Goal: Download file/media

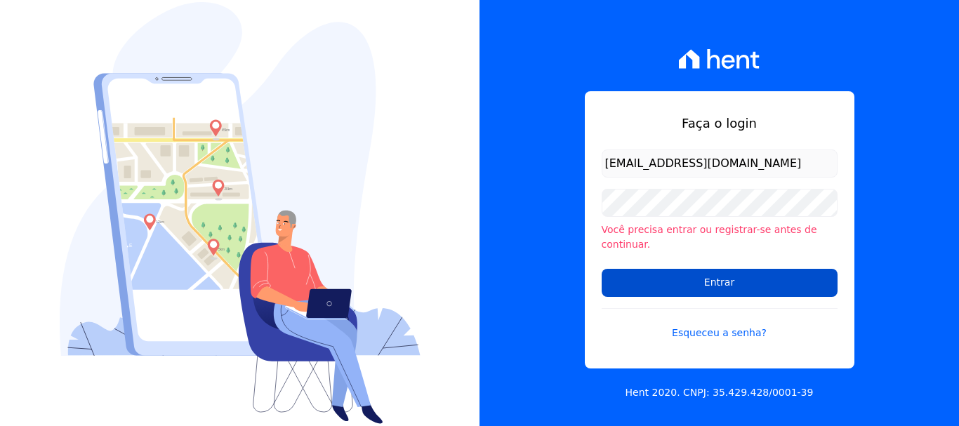
click at [763, 274] on input "Entrar" at bounding box center [719, 283] width 236 height 28
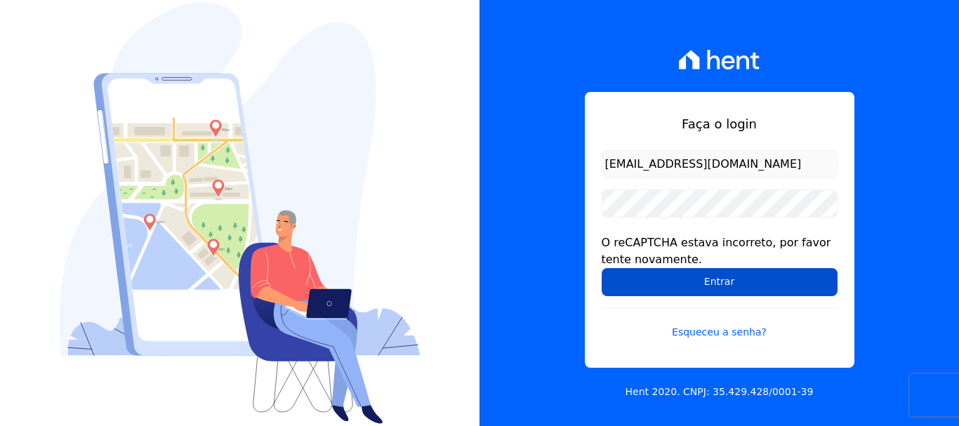
click at [751, 287] on input "Entrar" at bounding box center [719, 282] width 236 height 28
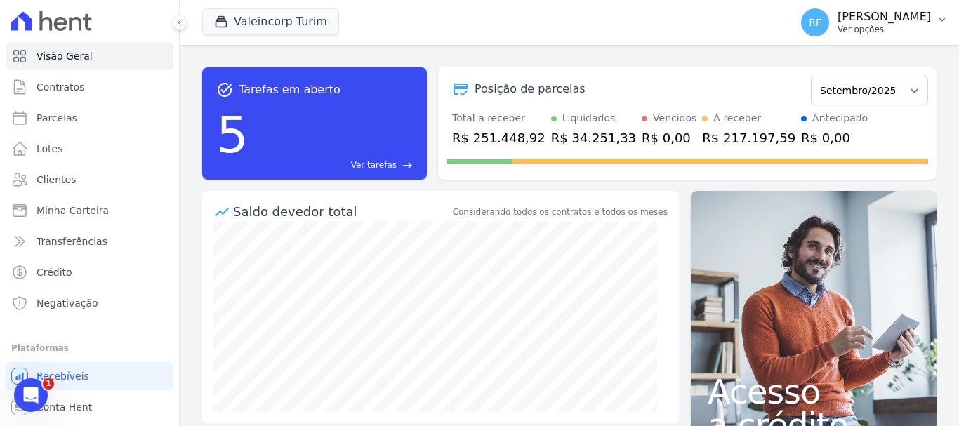
click at [911, 10] on p "[PERSON_NAME]" at bounding box center [883, 17] width 93 height 14
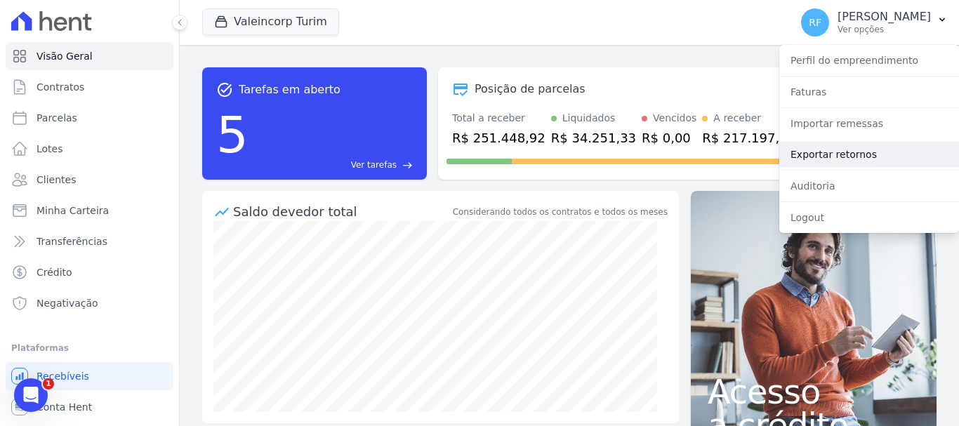
click at [851, 157] on link "Exportar retornos" at bounding box center [869, 154] width 180 height 25
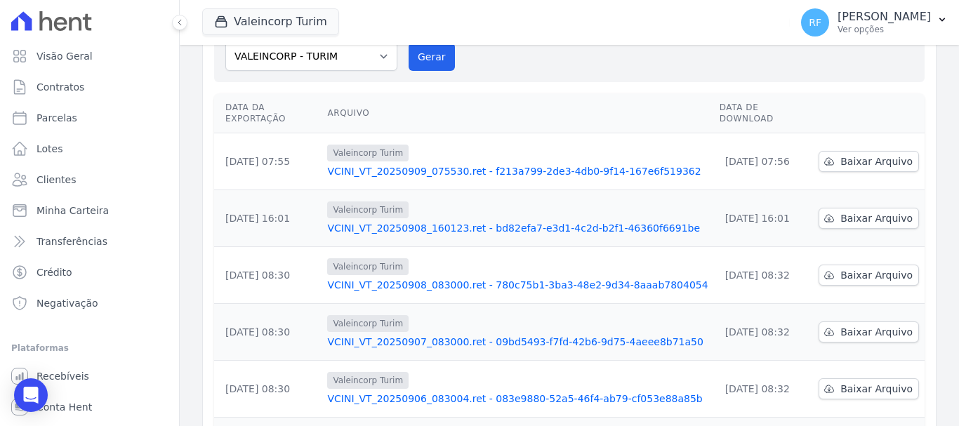
scroll to position [70, 0]
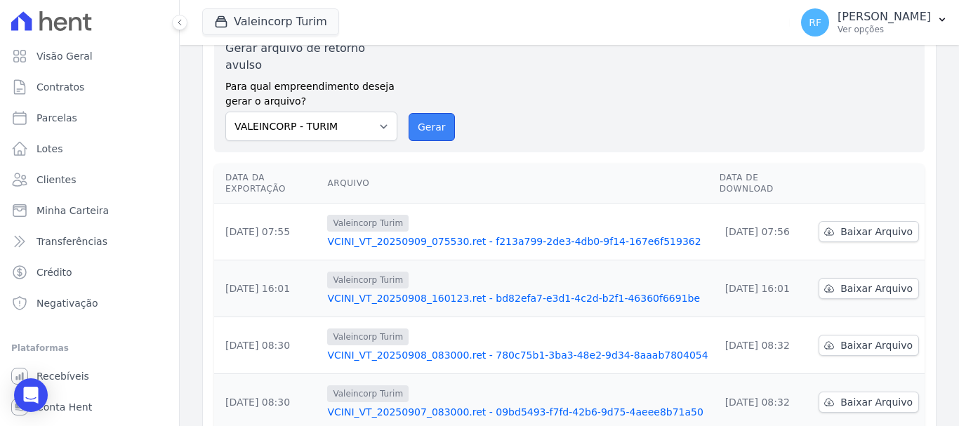
click at [427, 113] on button "Gerar" at bounding box center [431, 127] width 46 height 28
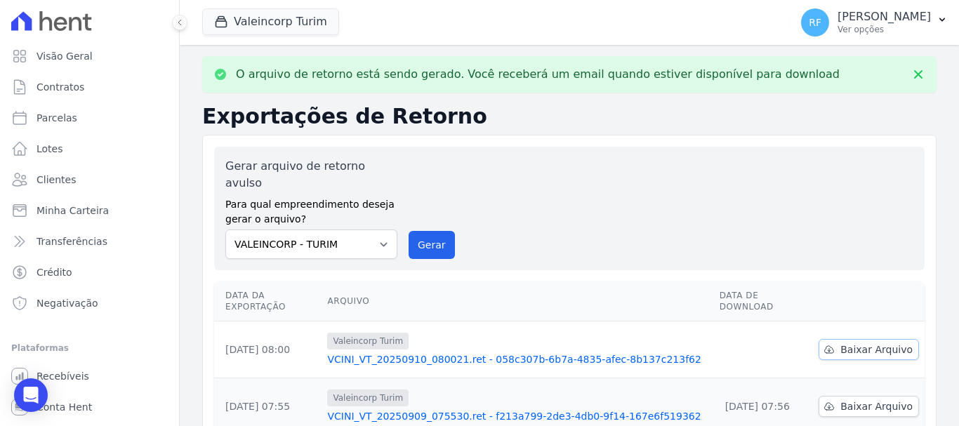
click at [841, 342] on span "Baixar Arquivo" at bounding box center [876, 349] width 72 height 14
